Goal: Check status: Check status

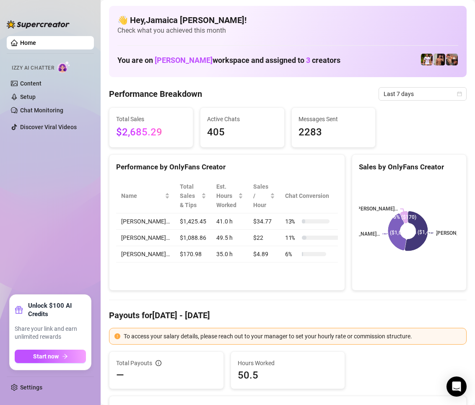
drag, startPoint x: 396, startPoint y: 104, endPoint x: 397, endPoint y: 95, distance: 8.8
click at [398, 90] on span "Last 7 days" at bounding box center [423, 94] width 78 height 13
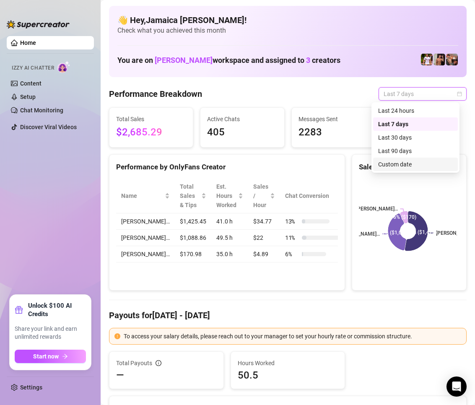
click at [386, 167] on div "Custom date" at bounding box center [415, 164] width 75 height 9
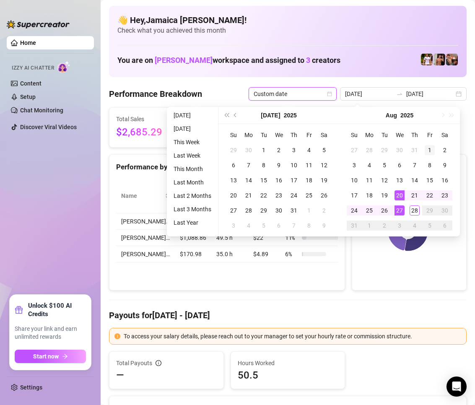
type input "[DATE]"
click at [429, 146] on div "1" at bounding box center [430, 150] width 10 height 10
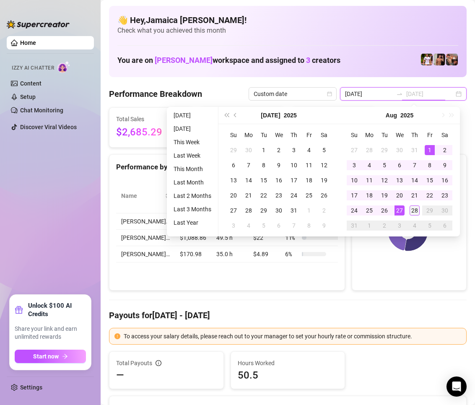
type input "[DATE]"
click at [416, 212] on div "28" at bounding box center [415, 210] width 10 height 10
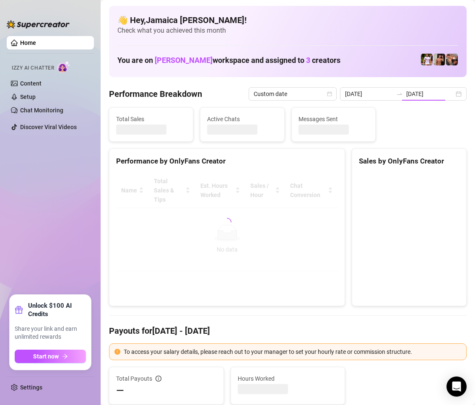
type input "[DATE]"
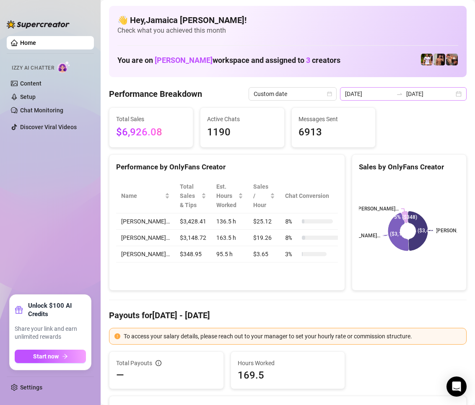
click at [358, 88] on div "[DATE] [DATE]" at bounding box center [403, 93] width 127 height 13
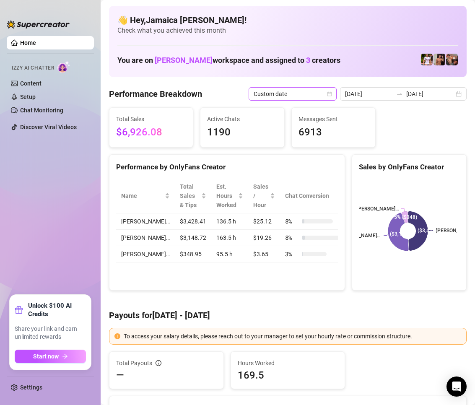
click at [303, 94] on span "Custom date" at bounding box center [293, 94] width 78 height 13
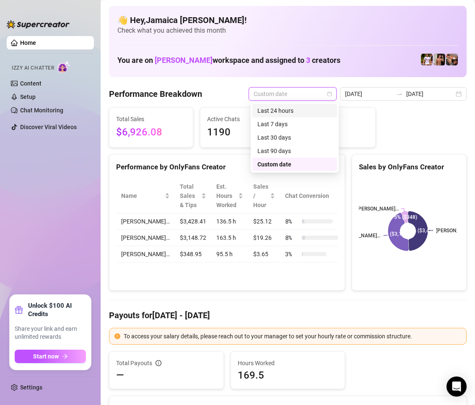
click at [294, 106] on div "Last 24 hours" at bounding box center [294, 110] width 75 height 9
